Goal: Contribute content: Contribute content

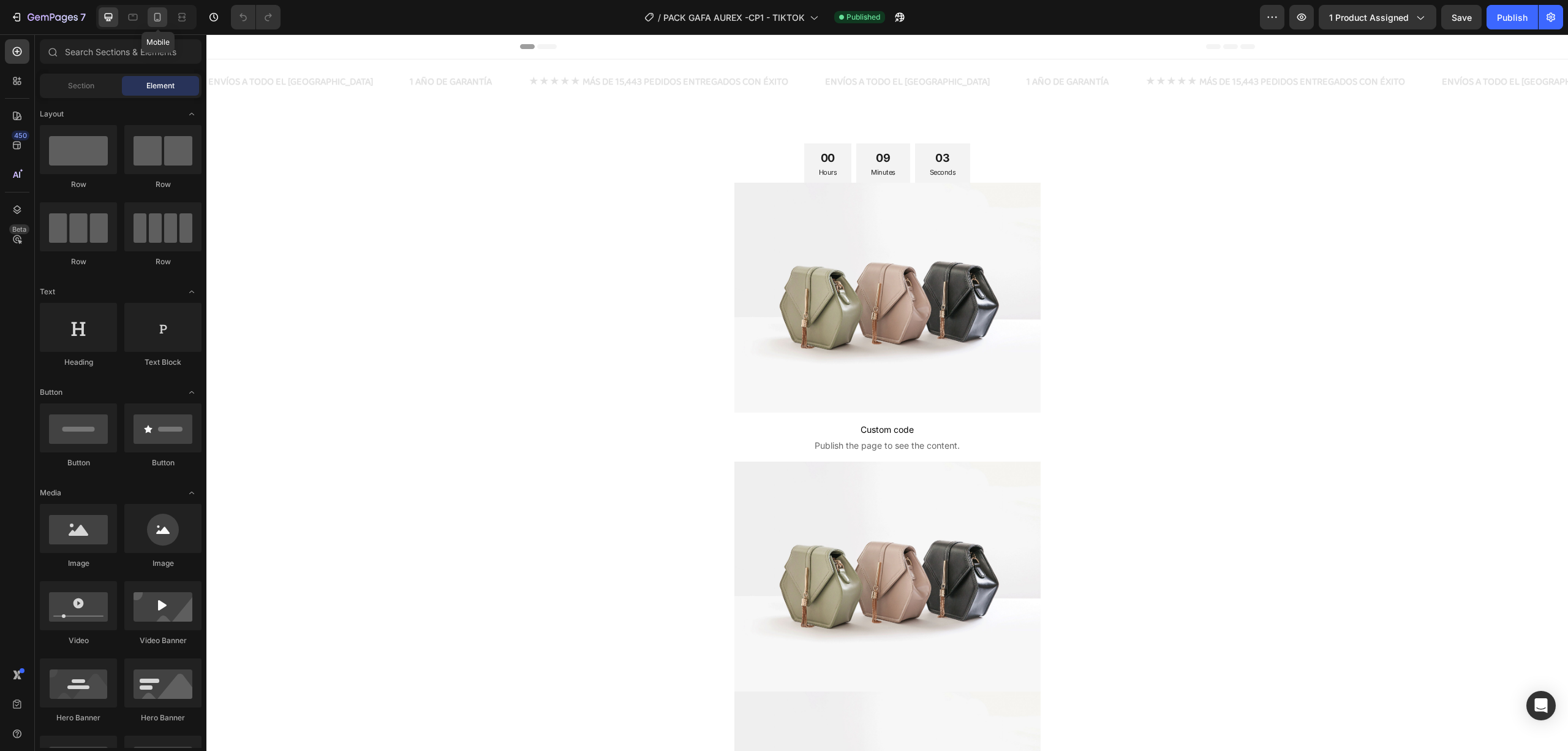
click at [158, 10] on div at bounding box center [158, 16] width 20 height 20
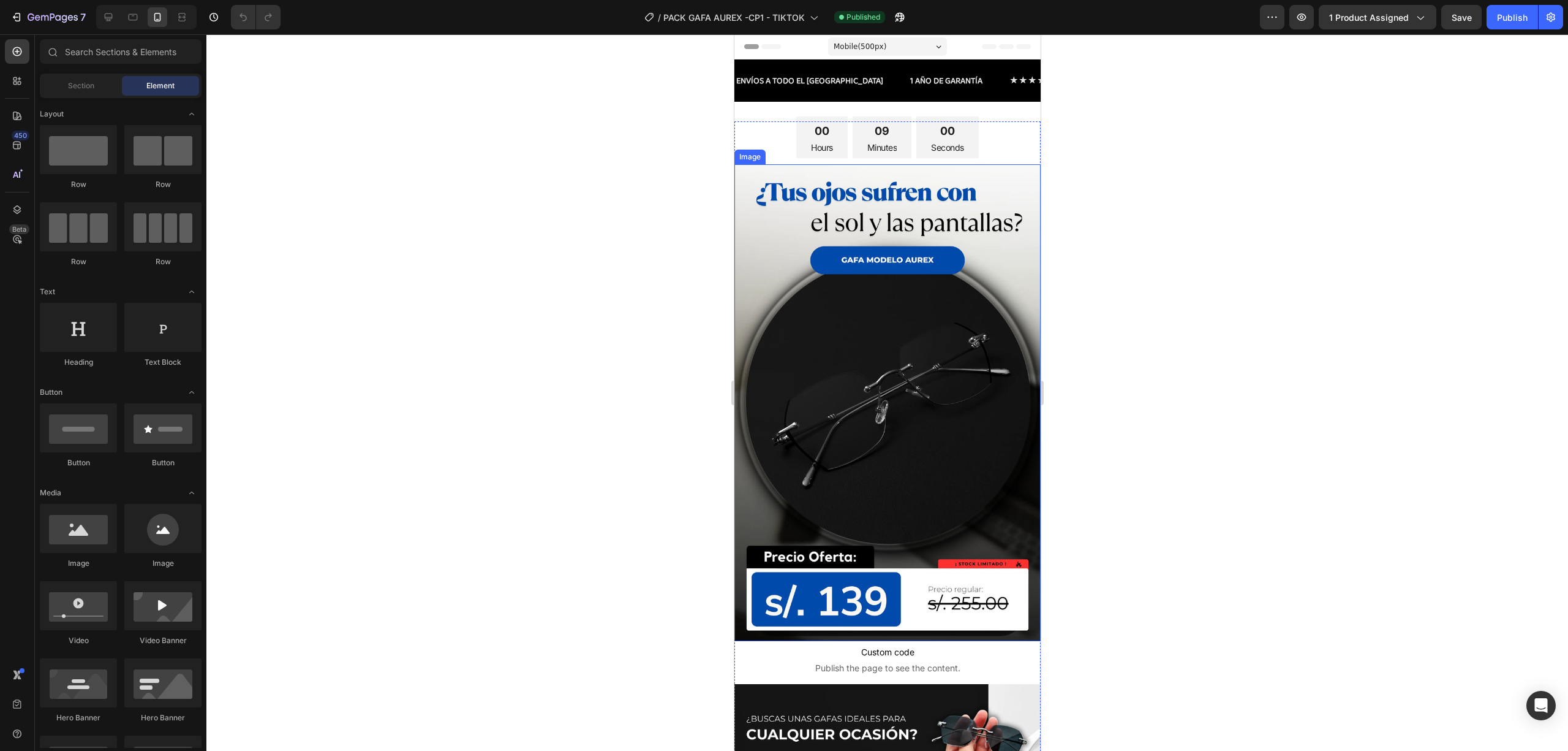
click at [887, 418] on img at bounding box center [887, 403] width 307 height 476
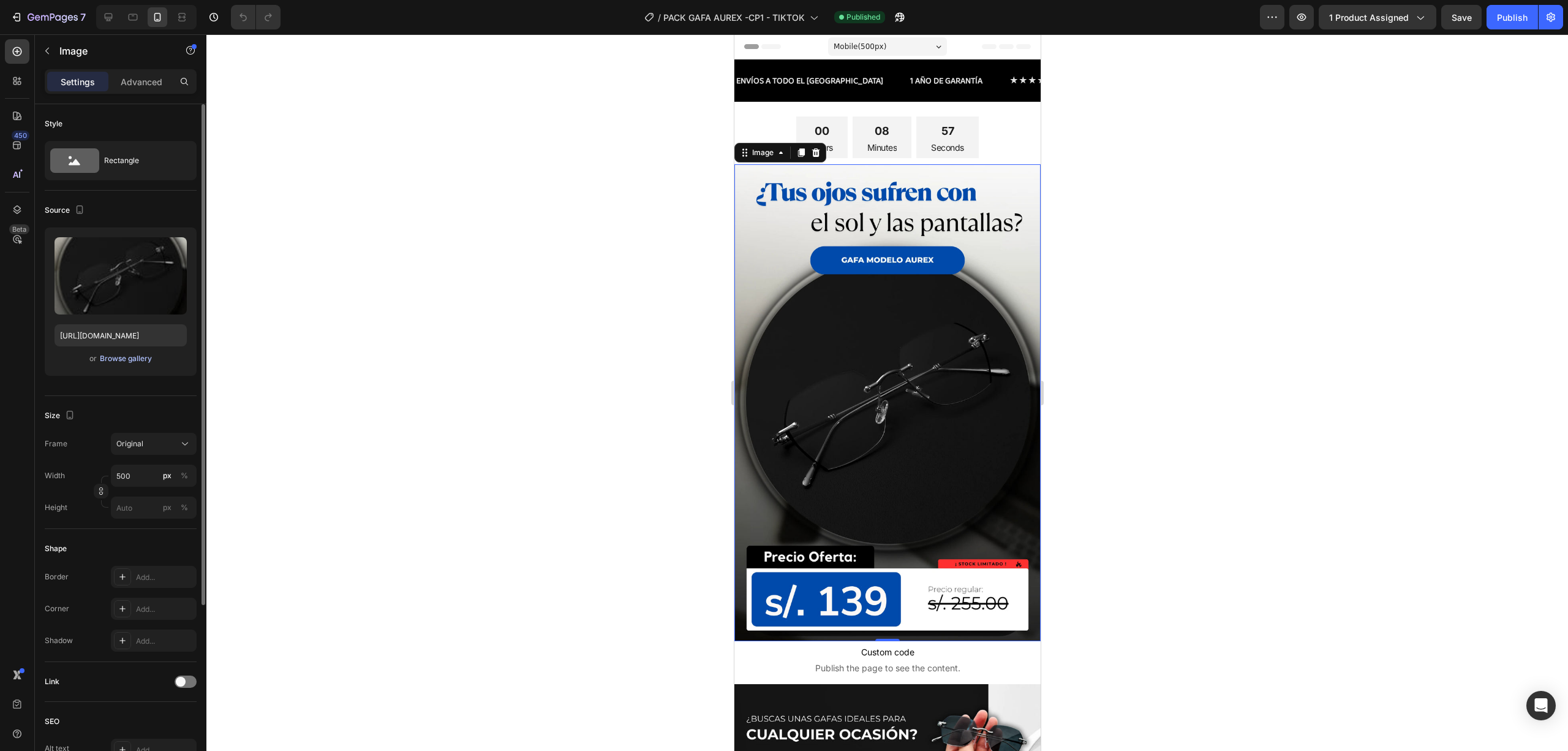
click at [131, 359] on div "Browse gallery" at bounding box center [126, 359] width 52 height 11
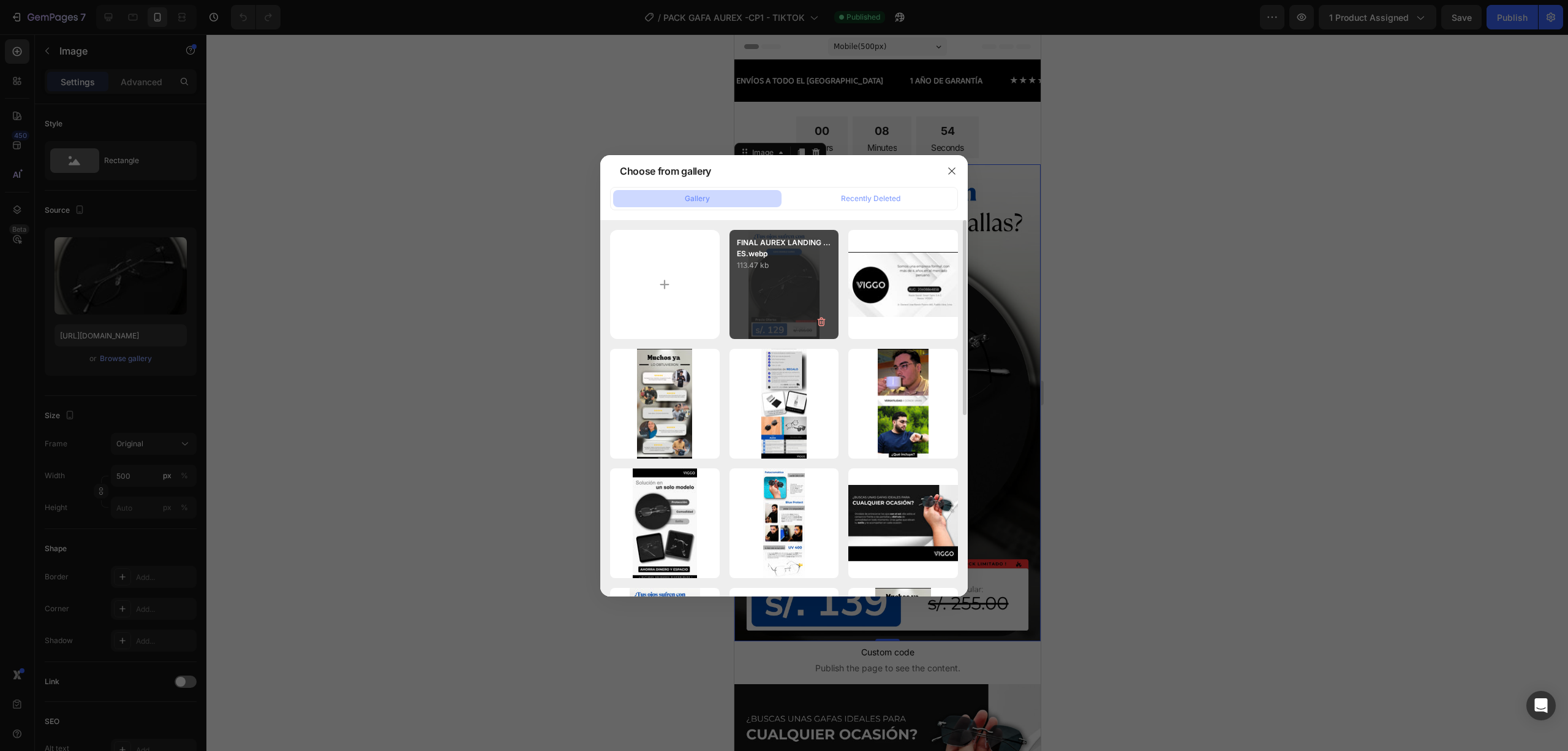
click at [801, 307] on div "FINAL AUREX LANDING ...ES.webp 113.47 kb" at bounding box center [784, 284] width 110 height 110
type input "https://cdn.shopify.com/s/files/1/0657/1265/2342/files/gempages_558066289621337…"
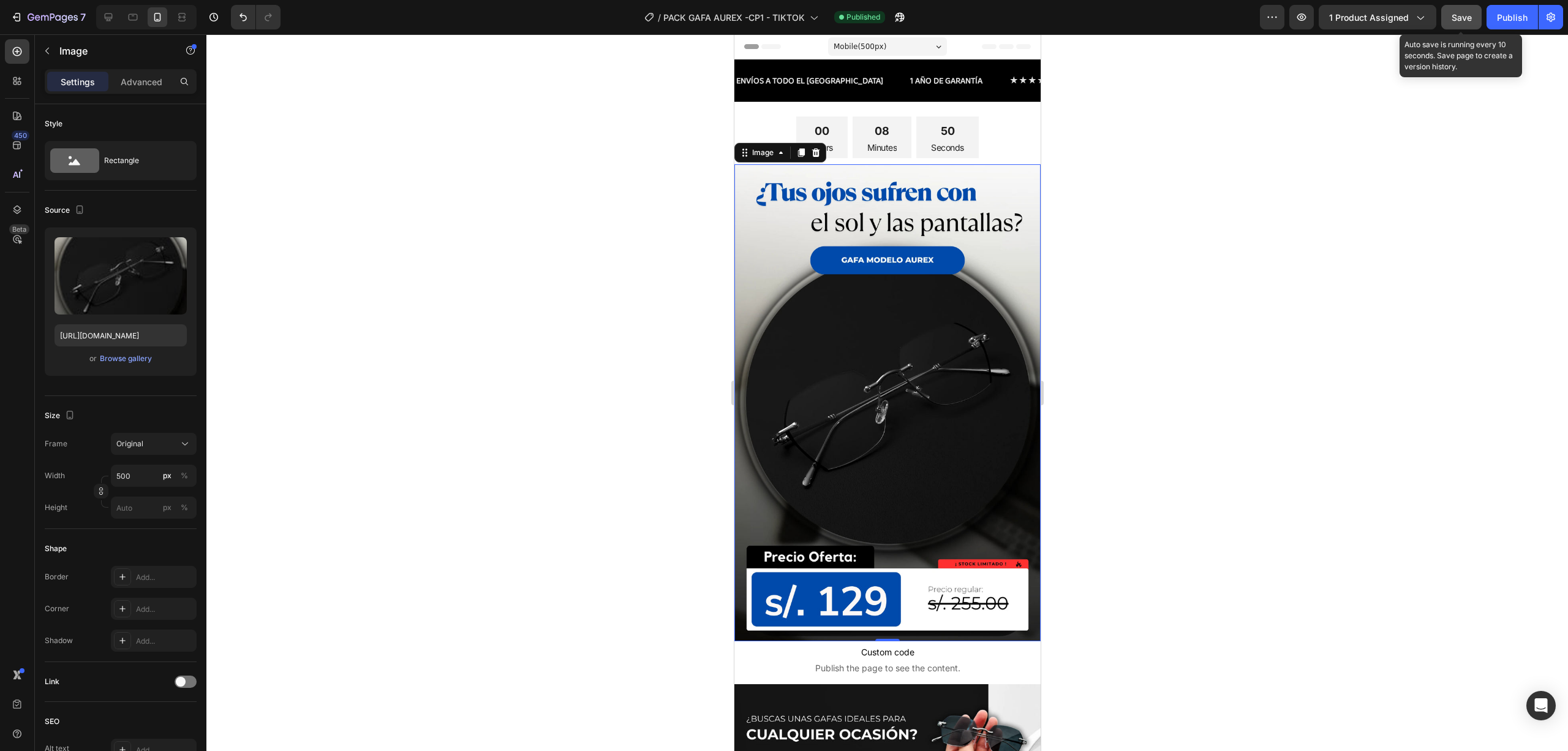
click at [1451, 16] on button "Save" at bounding box center [1462, 17] width 41 height 24
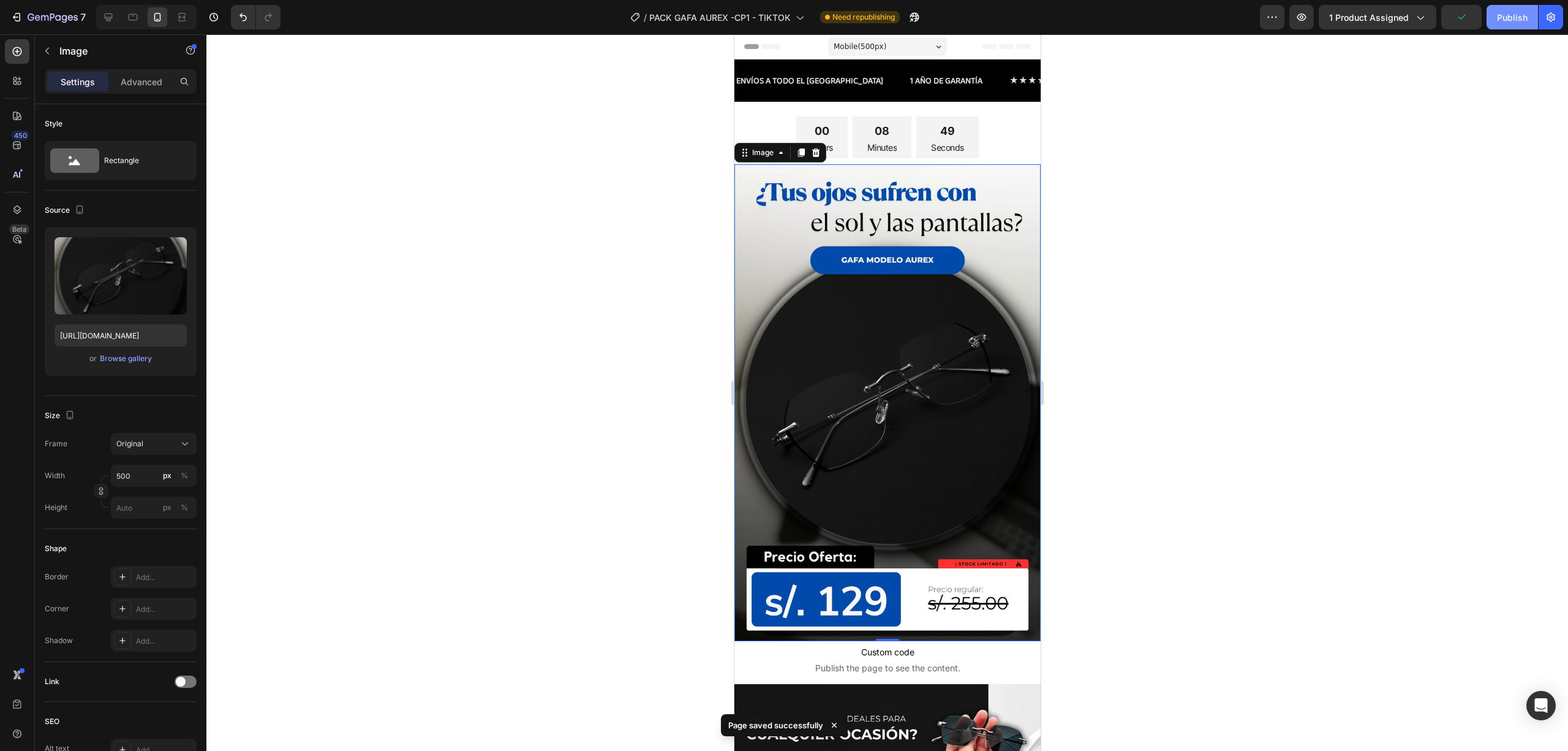
click at [1505, 18] on div "Publish" at bounding box center [1512, 17] width 30 height 13
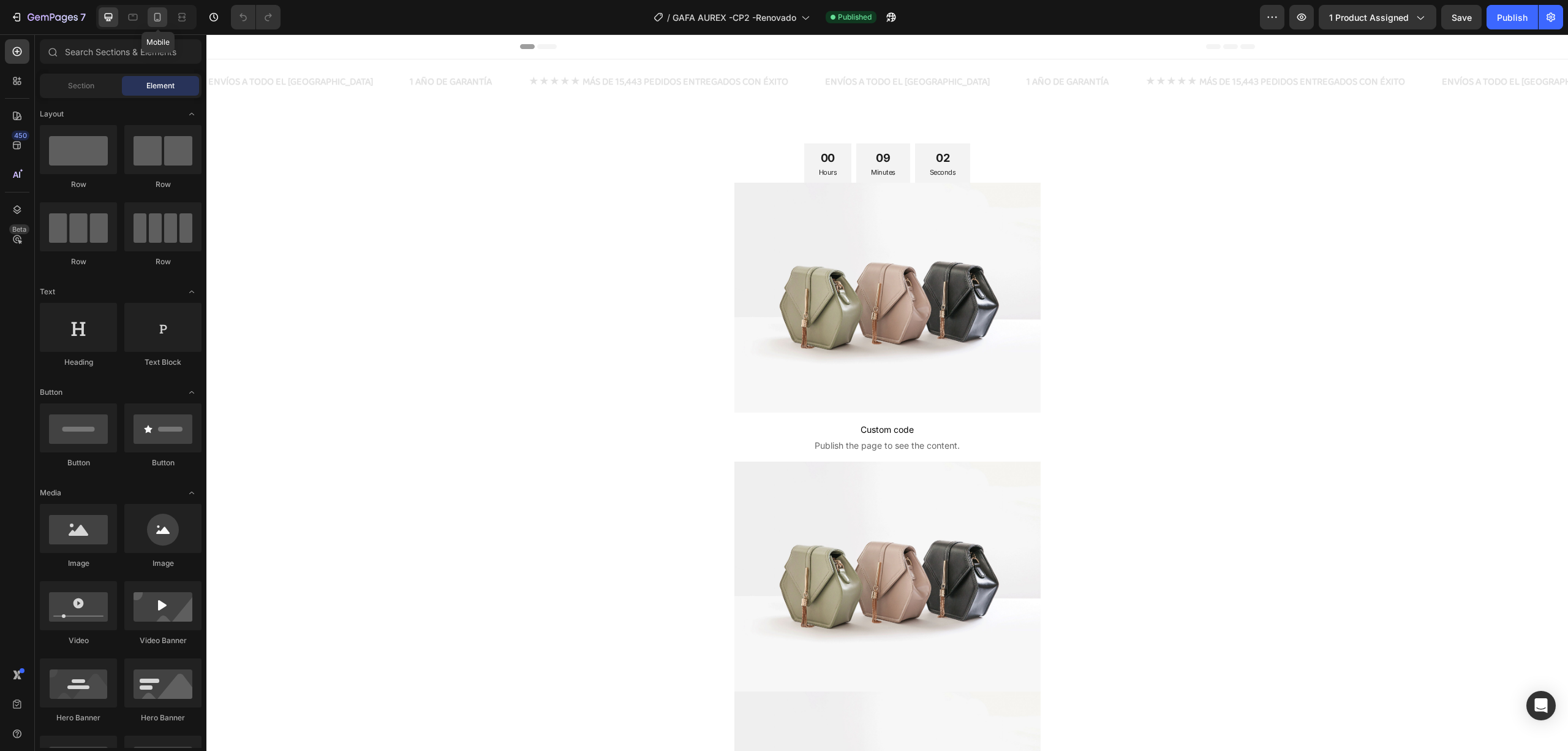
click at [153, 23] on div at bounding box center [158, 16] width 20 height 20
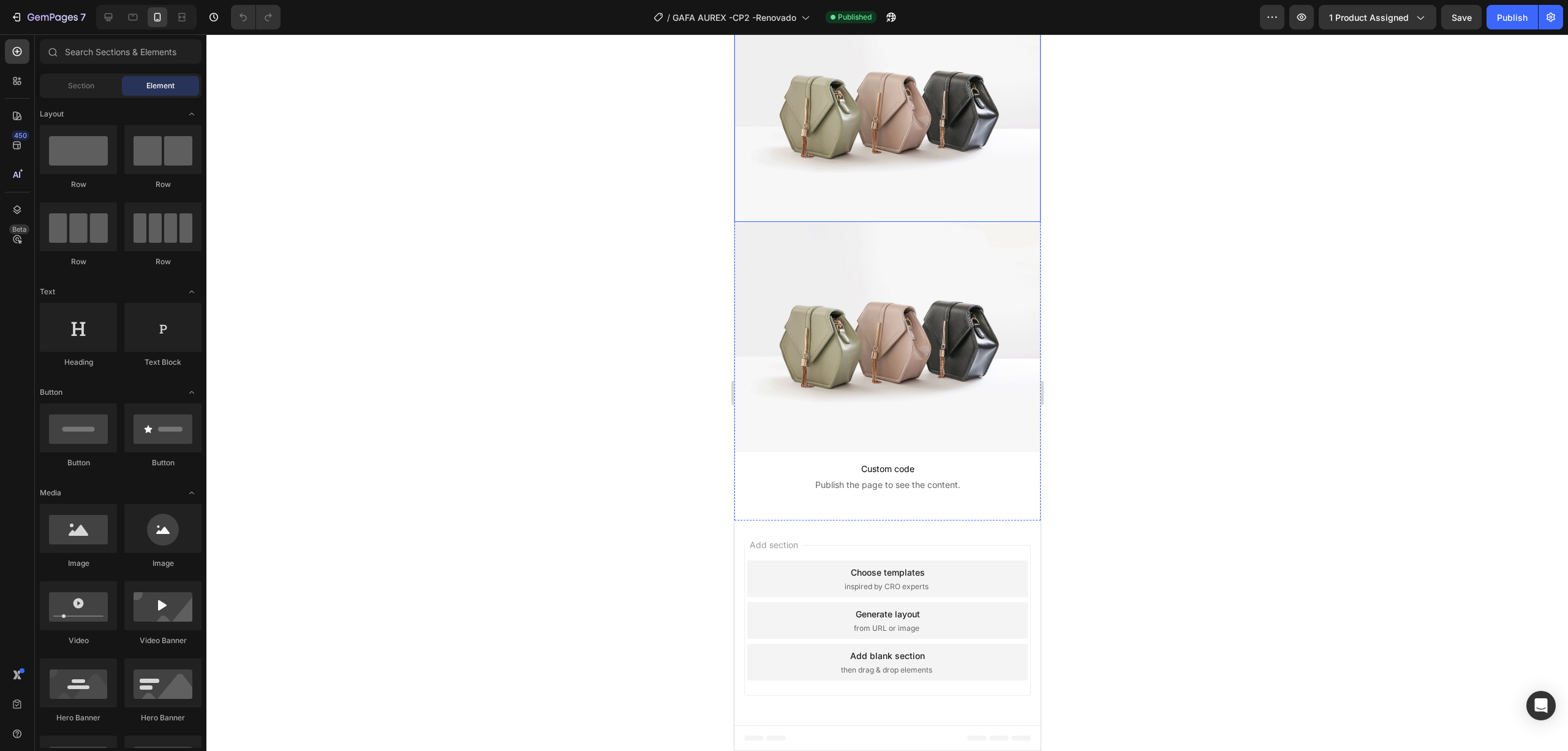
scroll to position [479, 0]
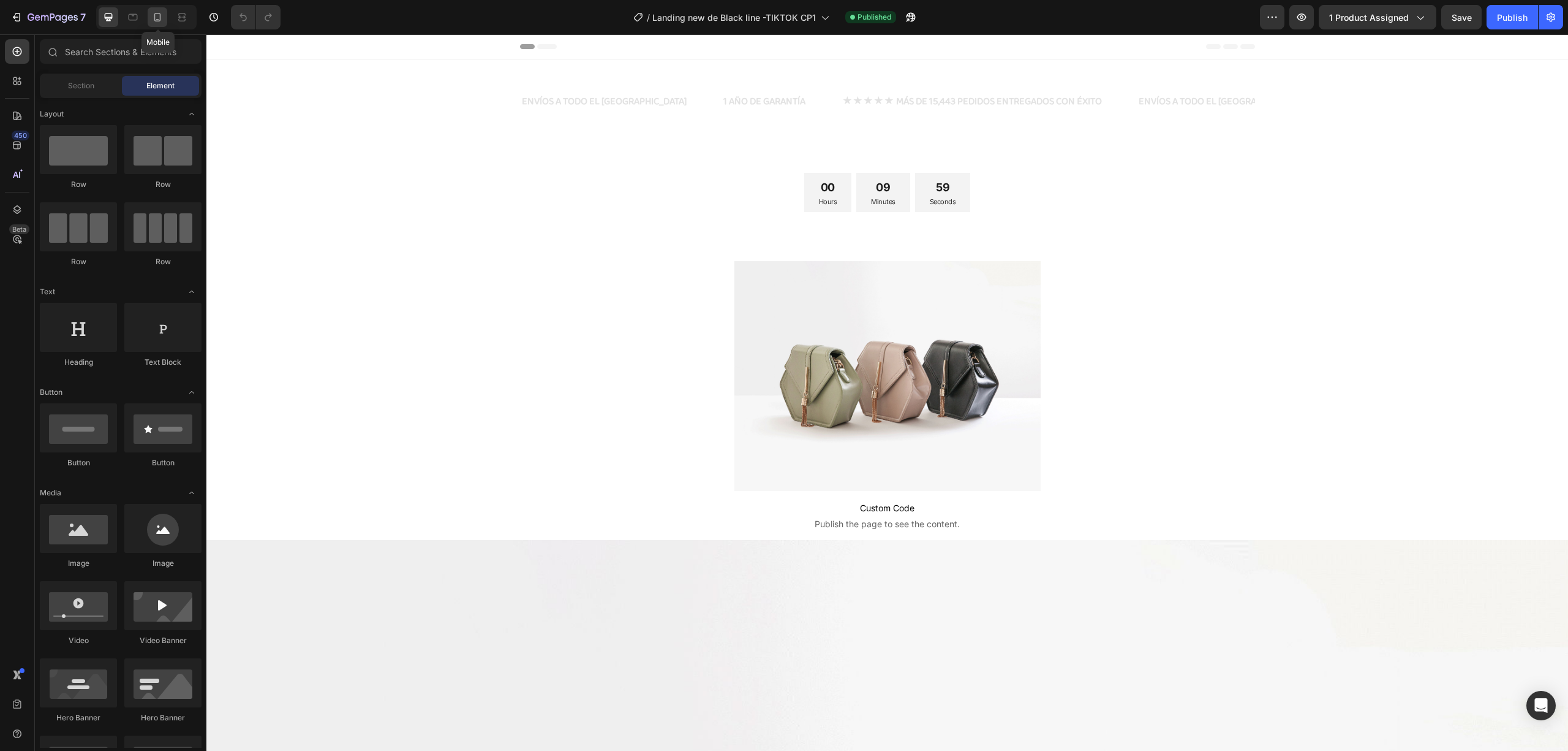
click at [157, 20] on icon at bounding box center [158, 19] width 3 height 1
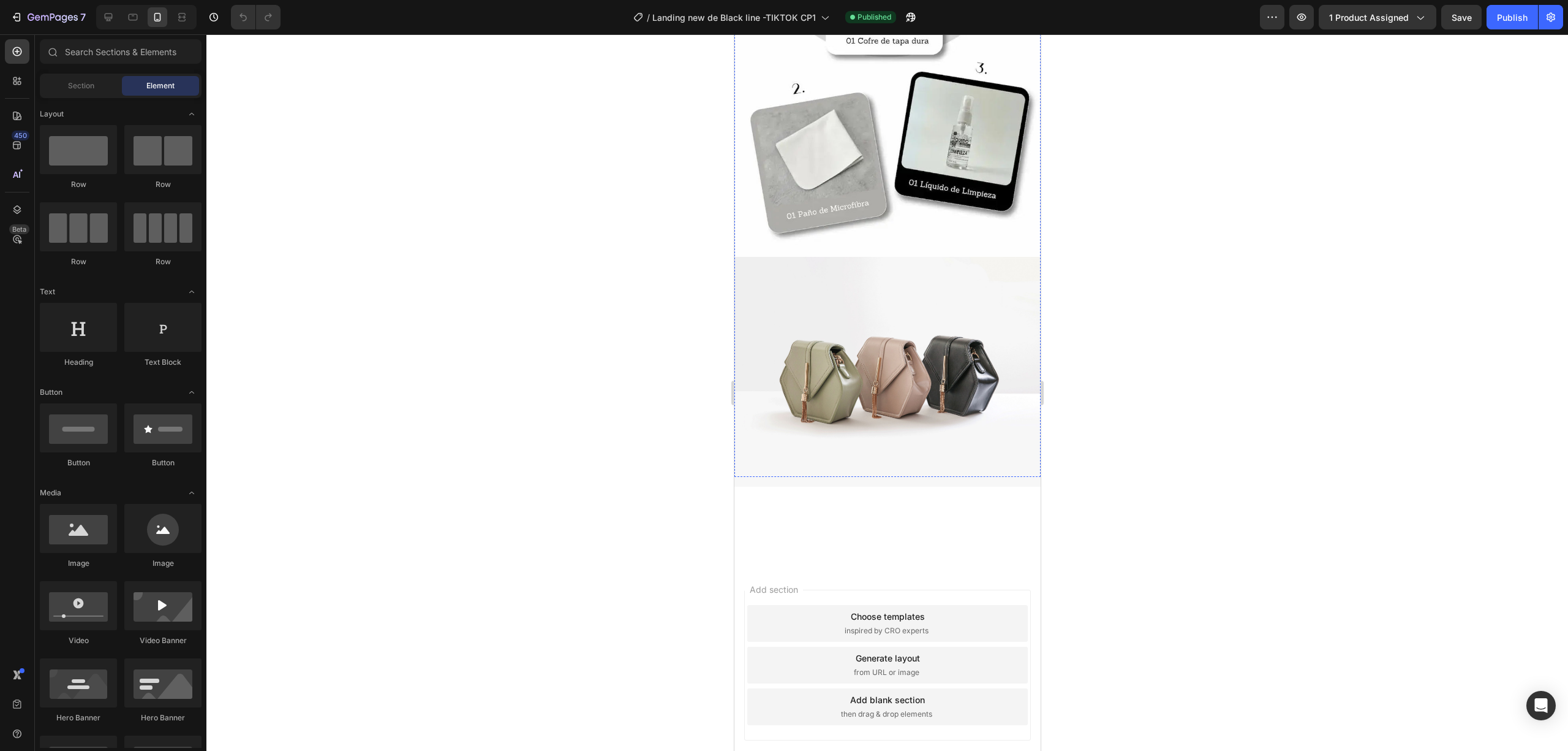
scroll to position [1552, 0]
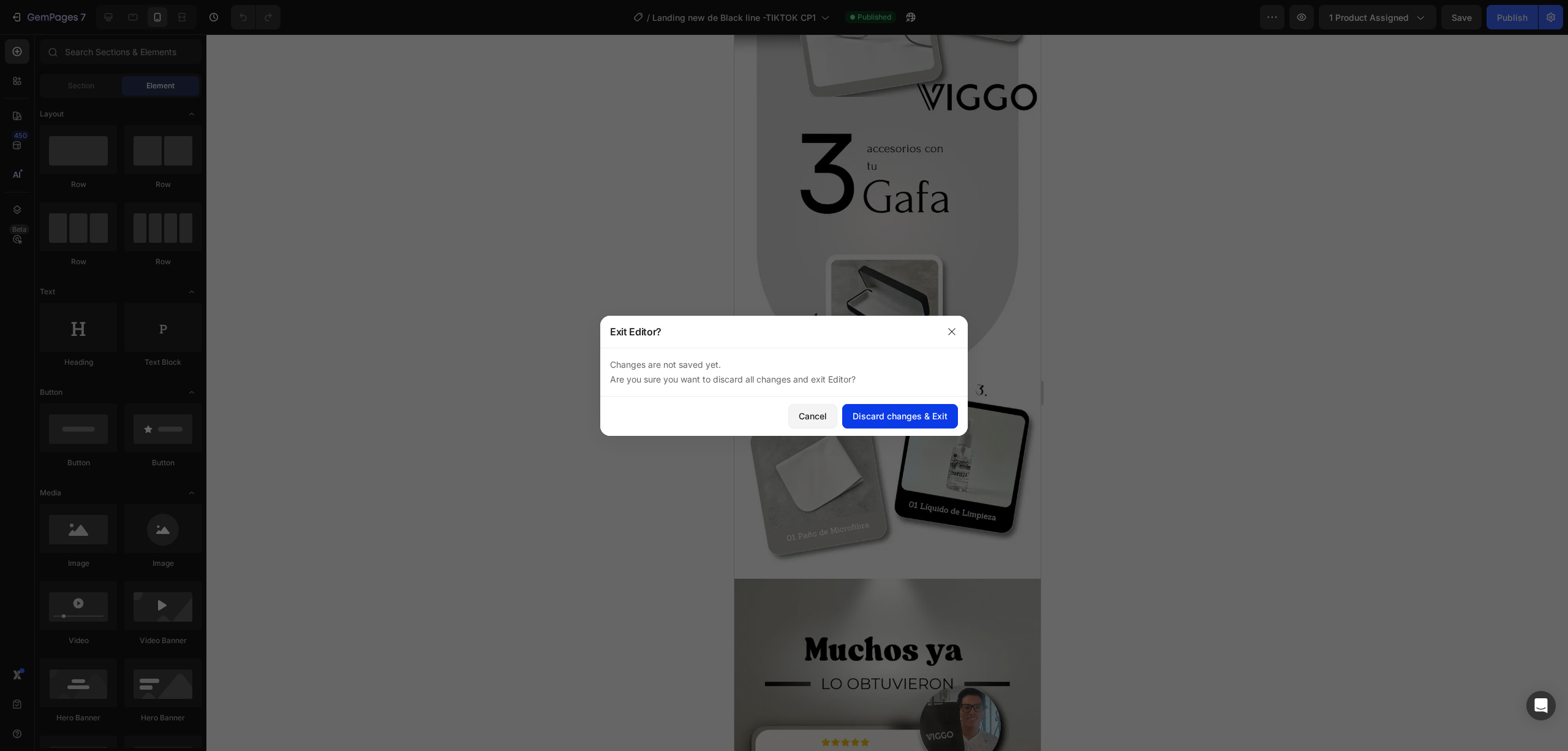
click at [907, 419] on div "Discard changes & Exit" at bounding box center [900, 416] width 95 height 13
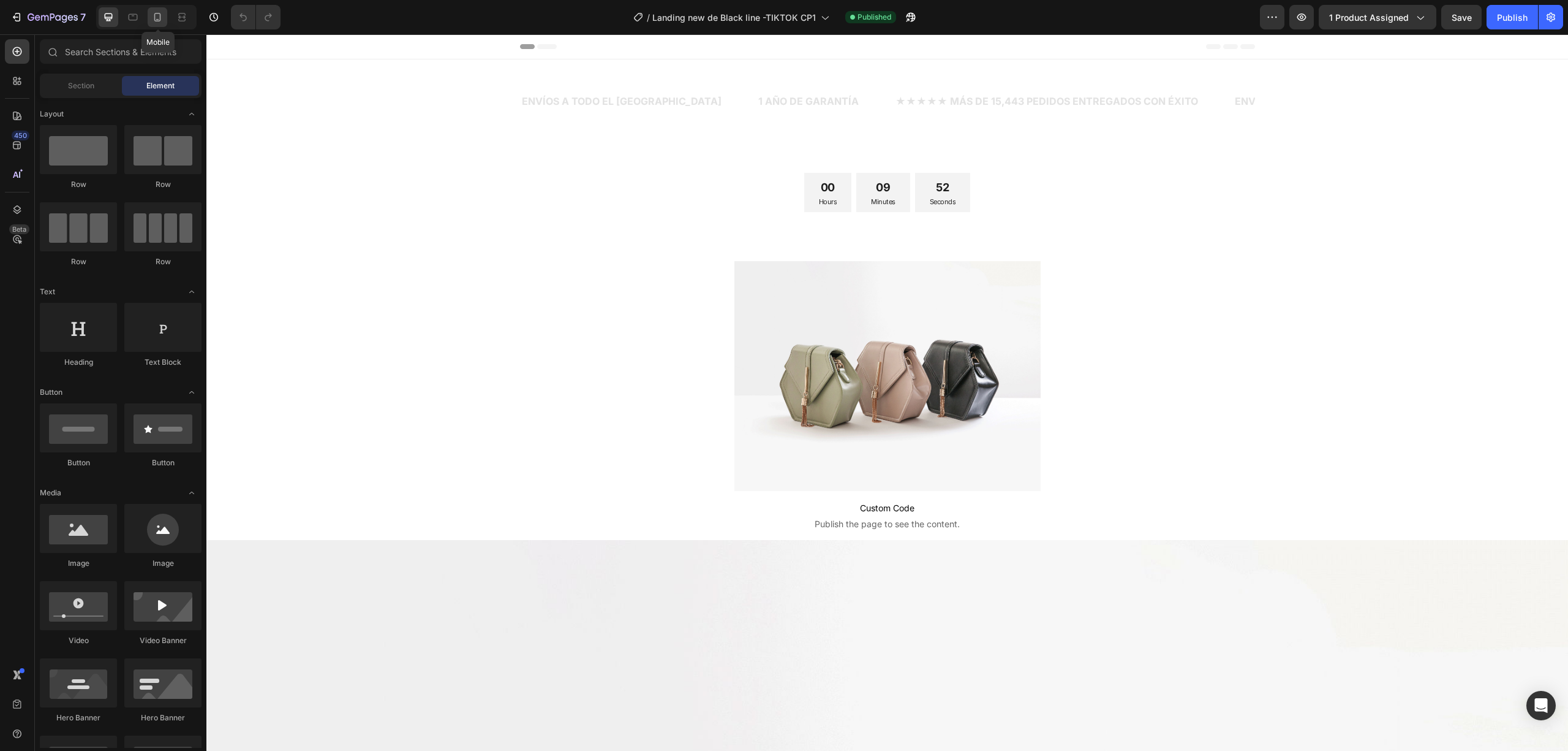
click at [153, 21] on icon at bounding box center [158, 17] width 12 height 12
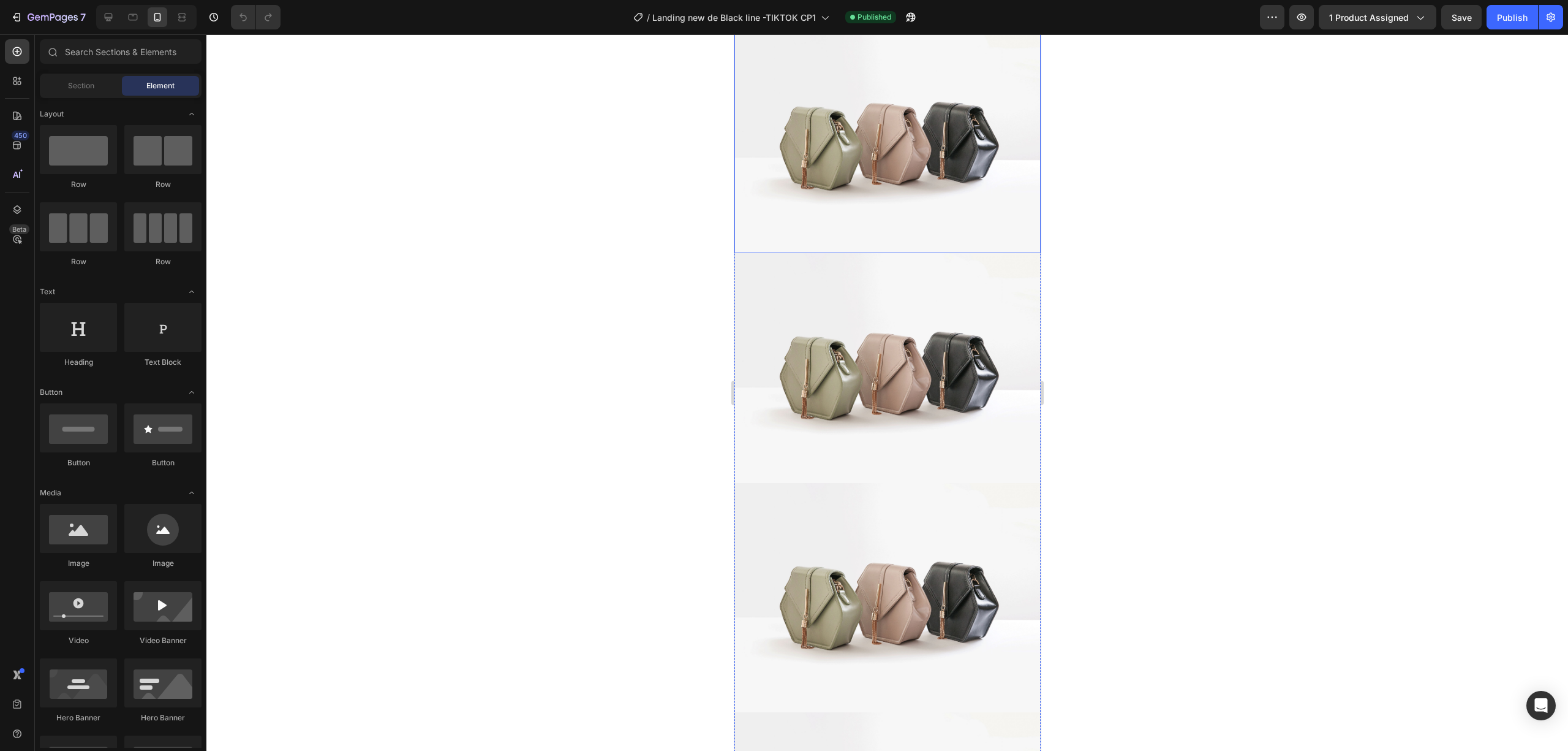
scroll to position [898, 0]
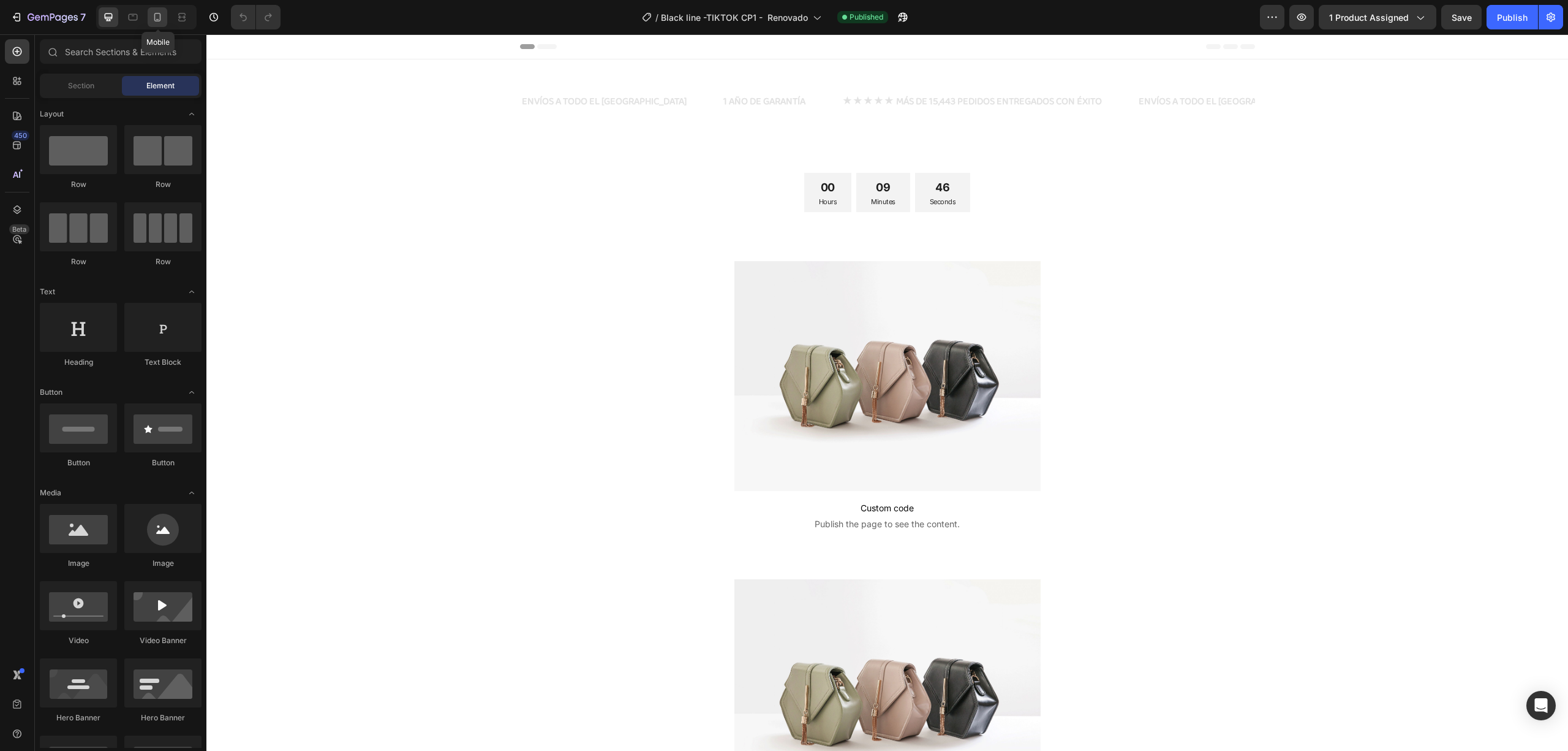
click at [160, 23] on icon at bounding box center [158, 17] width 12 height 12
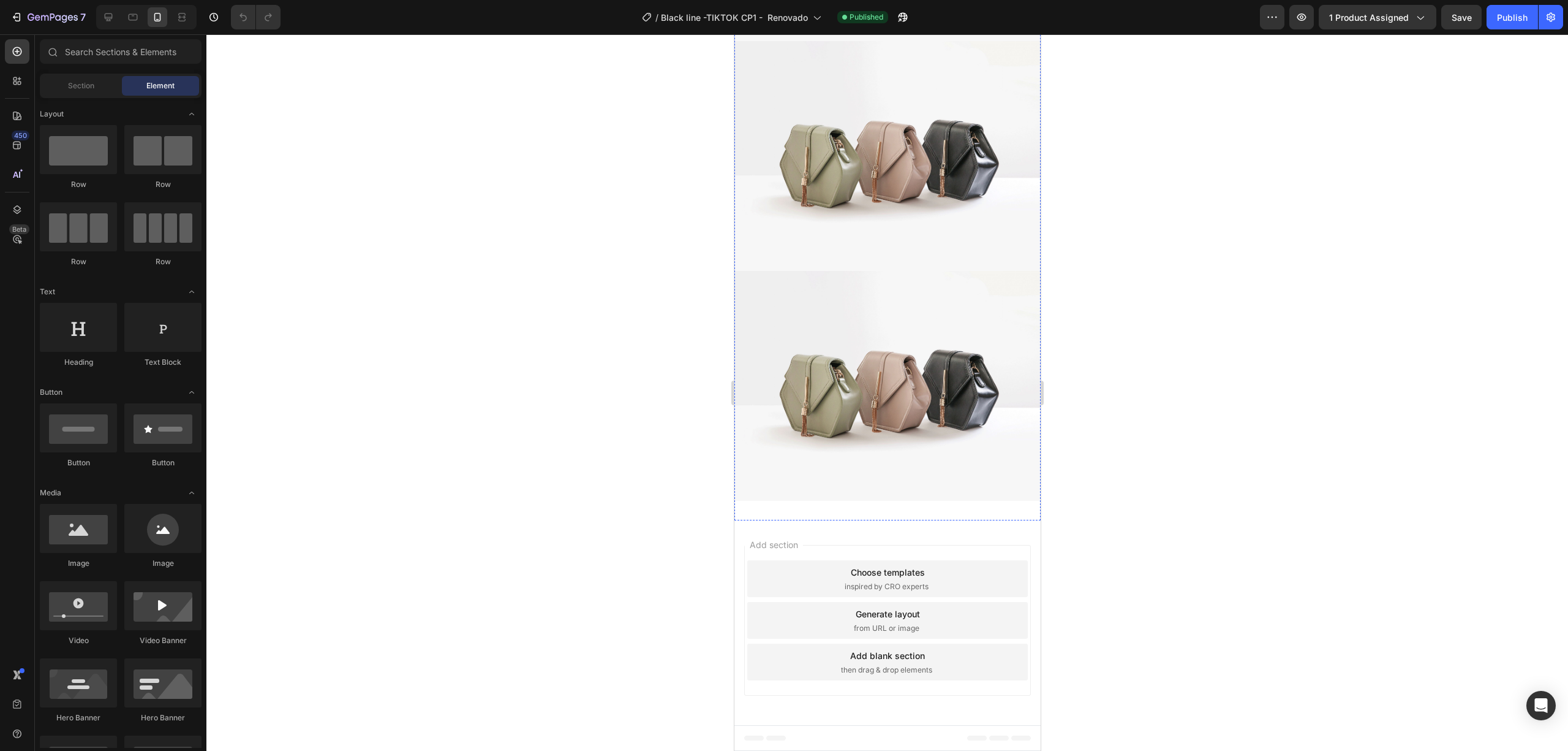
scroll to position [3752, 0]
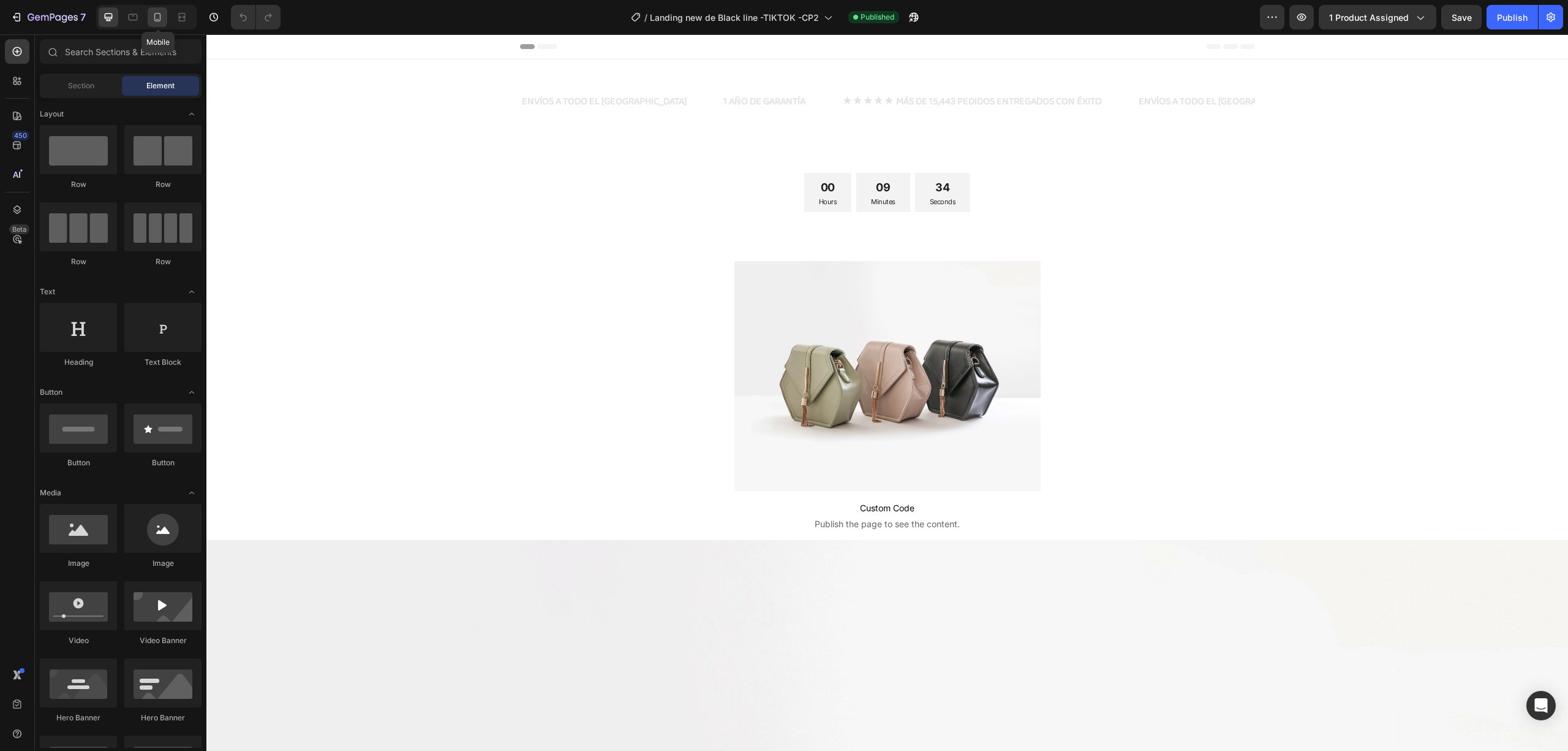
click at [152, 10] on div at bounding box center [158, 16] width 20 height 20
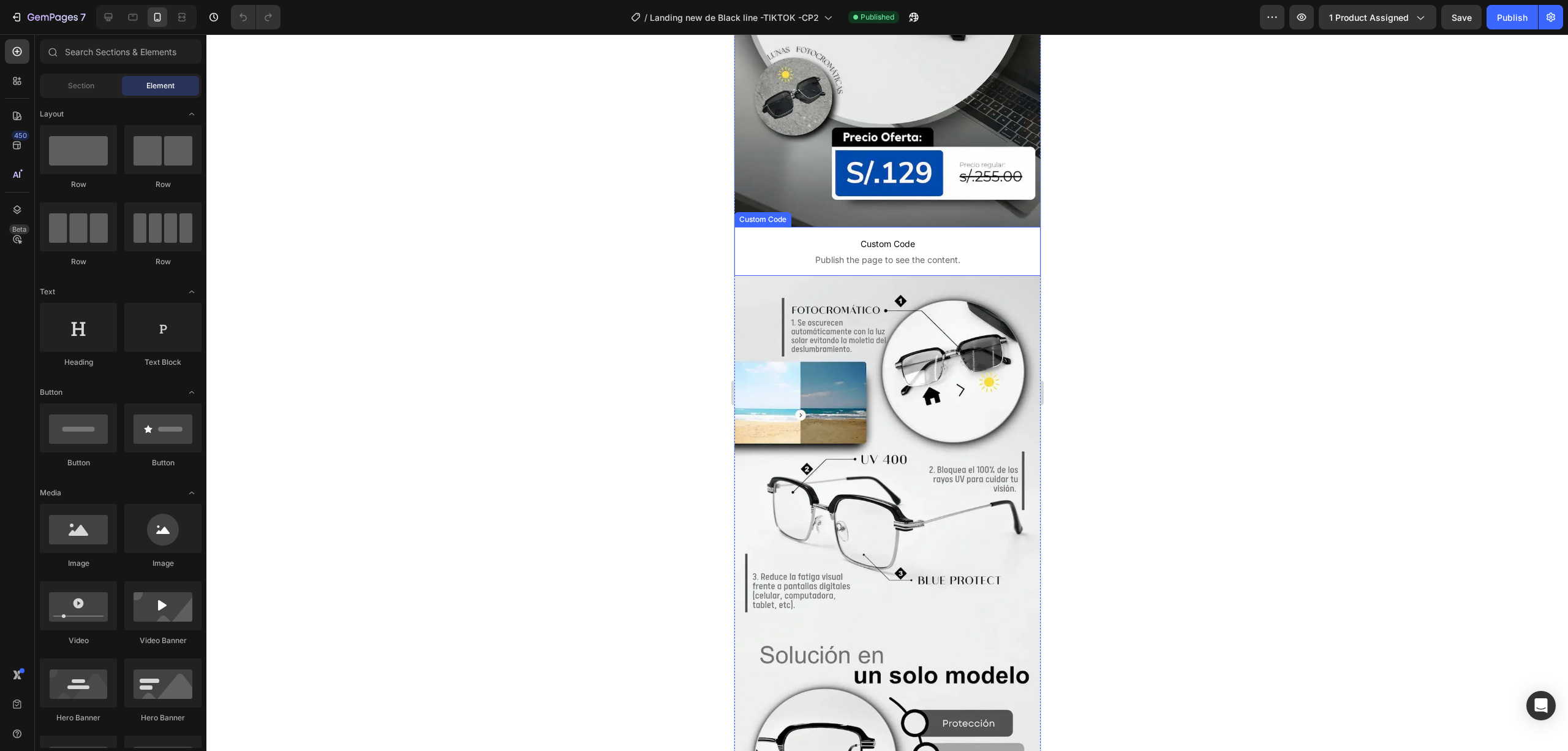
scroll to position [817, 0]
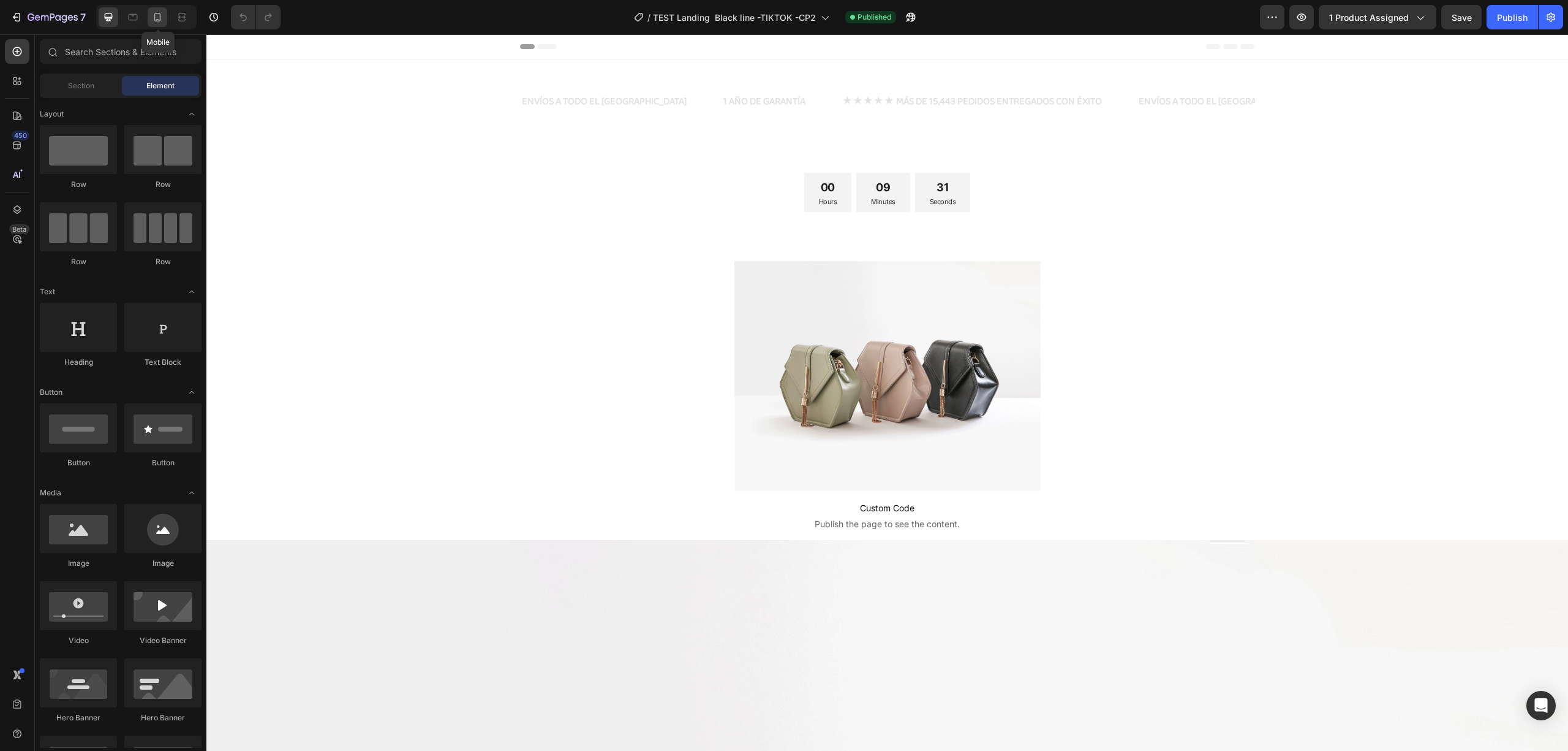
click at [159, 17] on icon at bounding box center [158, 17] width 12 height 12
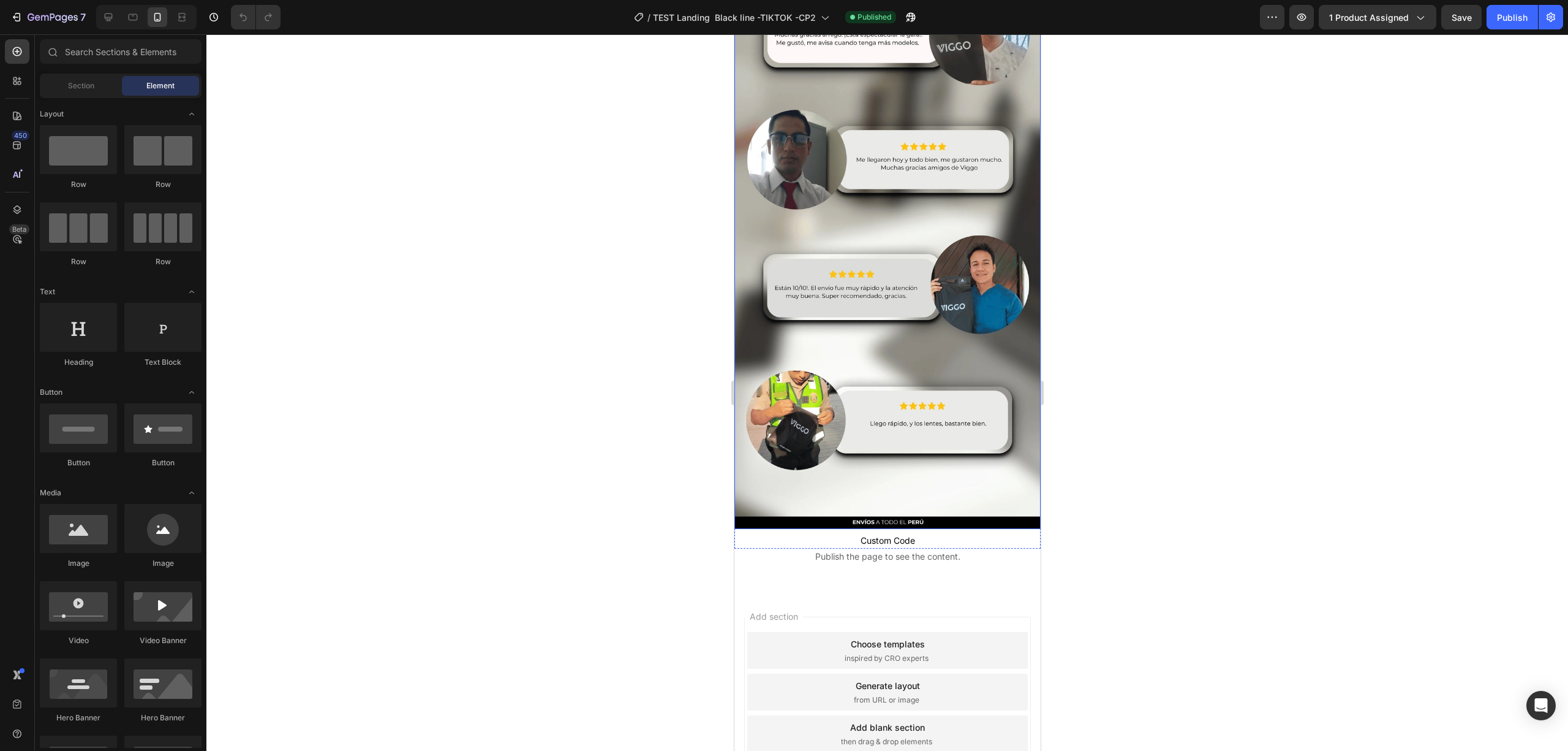
scroll to position [2557, 0]
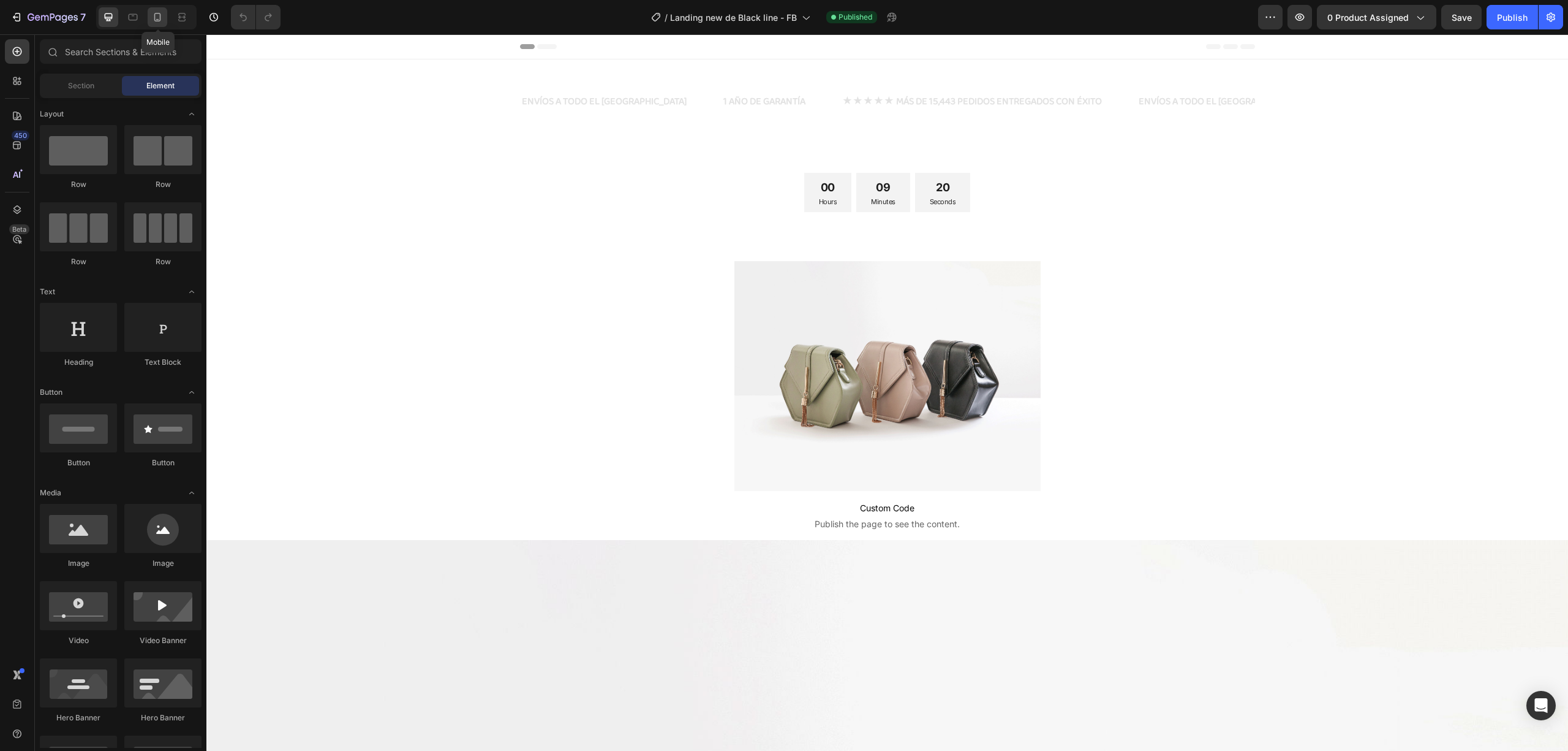
click at [157, 23] on icon at bounding box center [158, 17] width 12 height 12
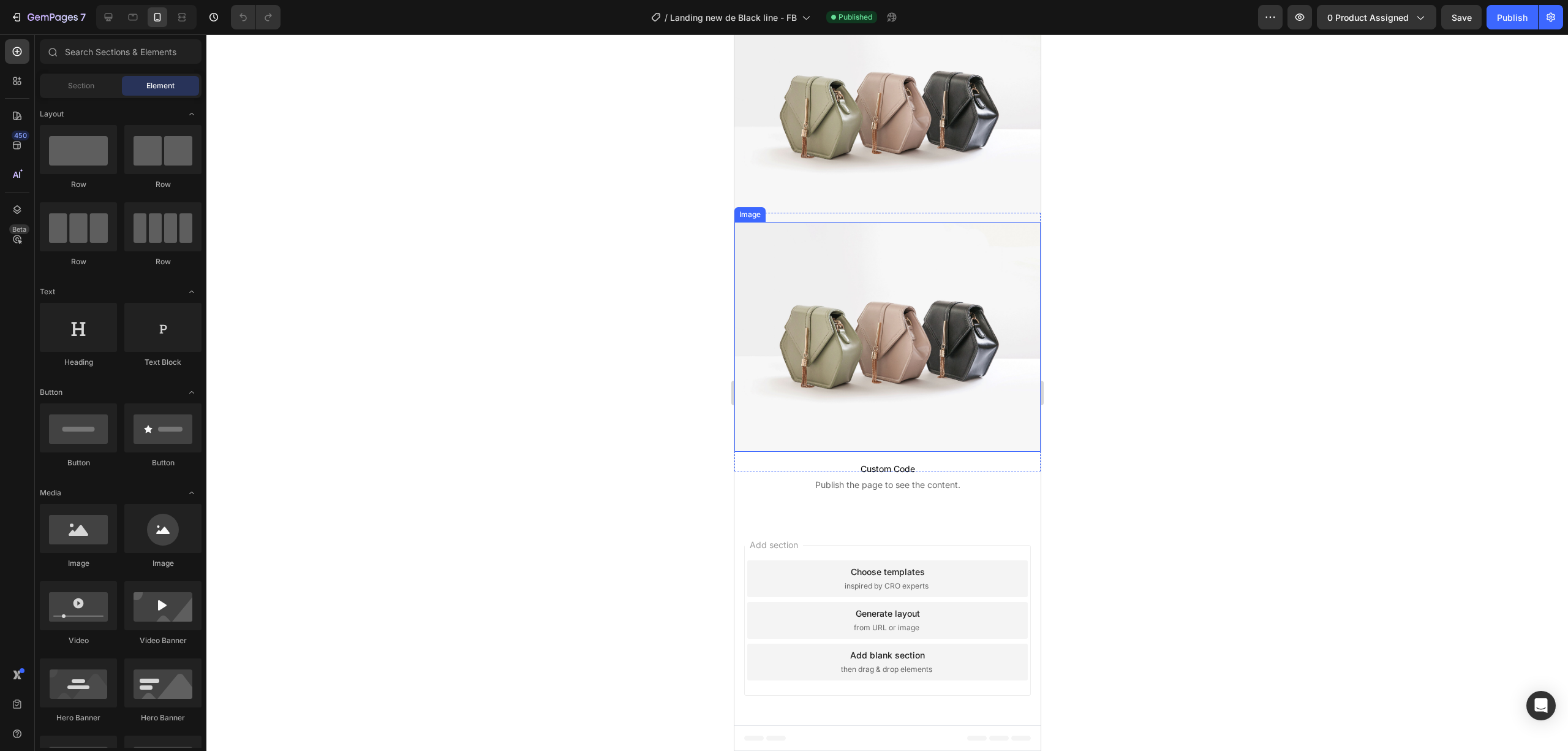
scroll to position [2347, 0]
